Goal: Information Seeking & Learning: Check status

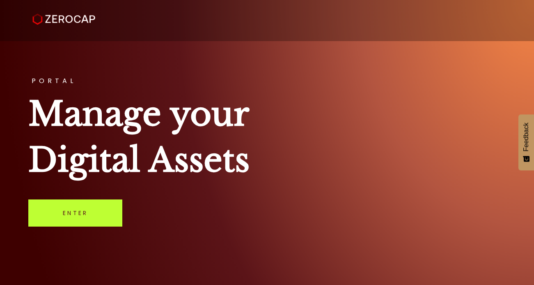
click at [80, 210] on link "Enter" at bounding box center [75, 212] width 94 height 27
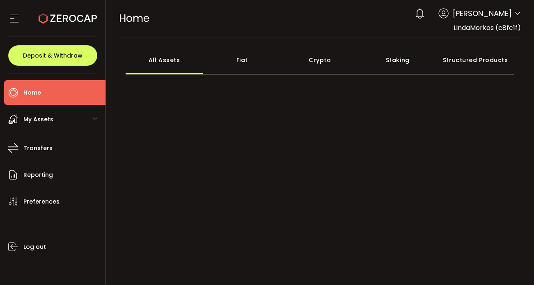
click at [37, 124] on span "My Assets" at bounding box center [38, 119] width 30 height 12
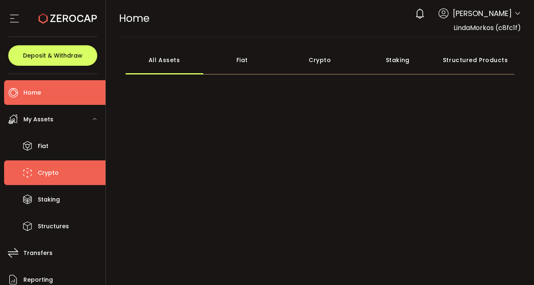
click at [53, 167] on span "Crypto" at bounding box center [48, 173] width 21 height 12
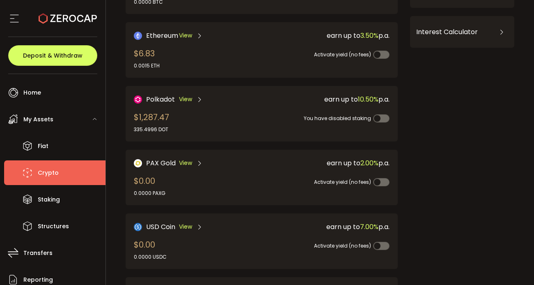
scroll to position [106, 0]
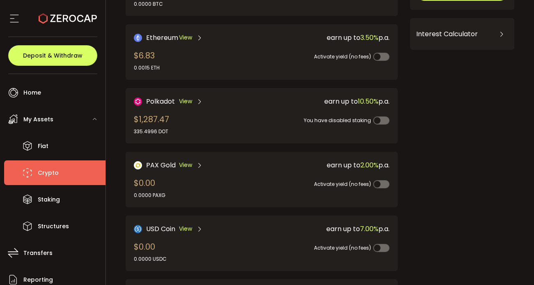
click at [265, 120] on div "You have disabled staking" at bounding box center [325, 115] width 129 height 18
click at [193, 97] on div "View" at bounding box center [191, 101] width 24 height 10
click at [185, 99] on span "View" at bounding box center [185, 101] width 13 height 9
click at [163, 124] on div "$1,287.47 335.4996 DOT" at bounding box center [151, 124] width 35 height 22
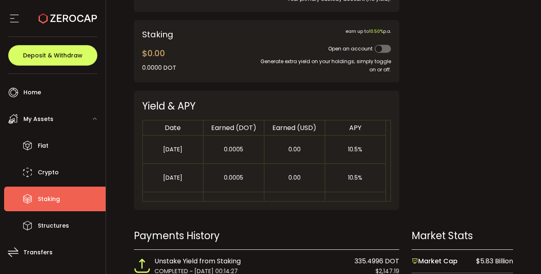
scroll to position [367, 0]
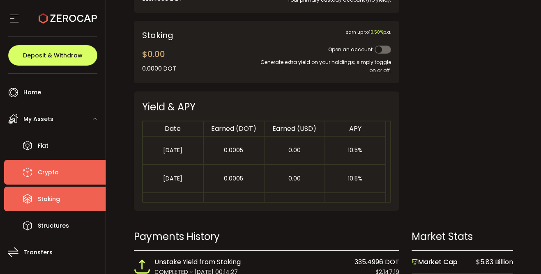
click at [48, 177] on span "Crypto" at bounding box center [48, 173] width 21 height 12
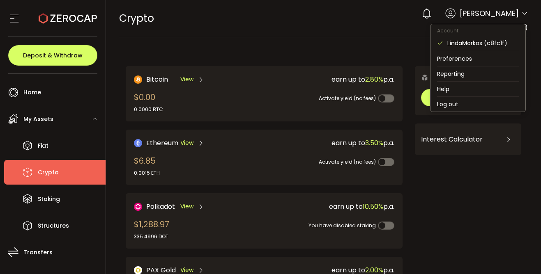
click at [521, 15] on icon at bounding box center [524, 13] width 7 height 7
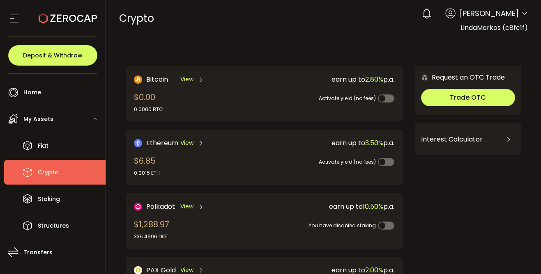
click at [68, 18] on icon at bounding box center [68, 18] width 58 height 58
